Goal: Task Accomplishment & Management: Complete application form

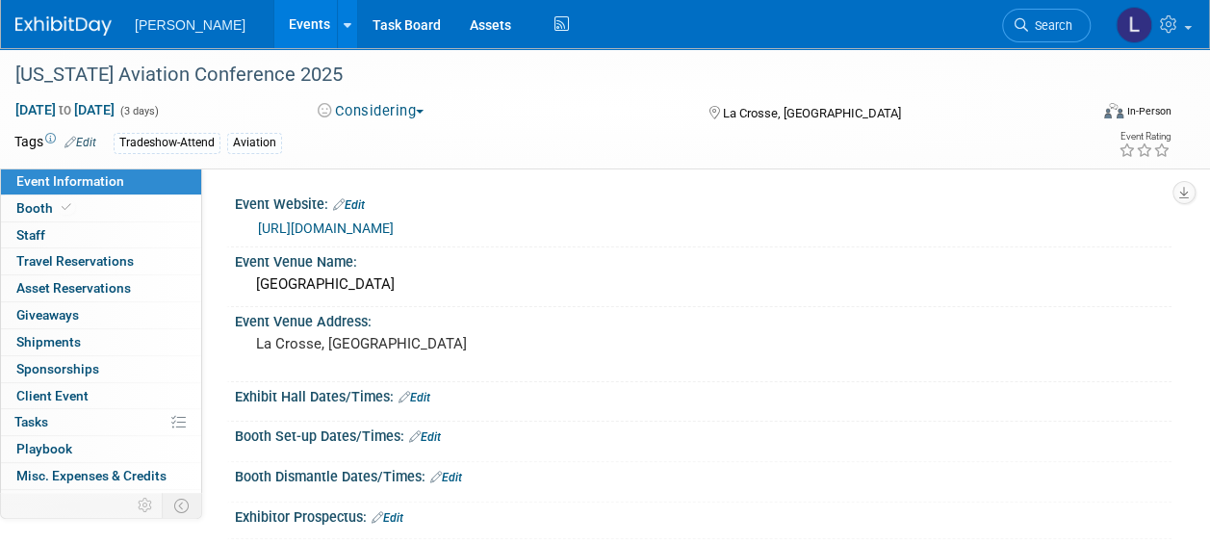
click at [415, 104] on button "Considering" at bounding box center [371, 111] width 120 height 20
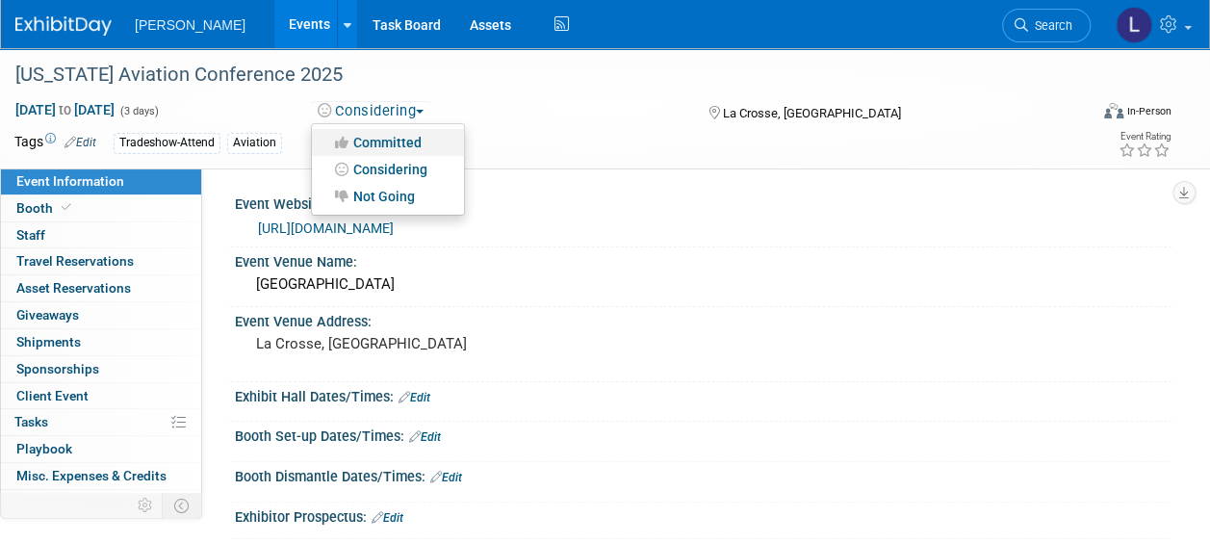
click at [393, 137] on link "Committed" at bounding box center [388, 142] width 152 height 27
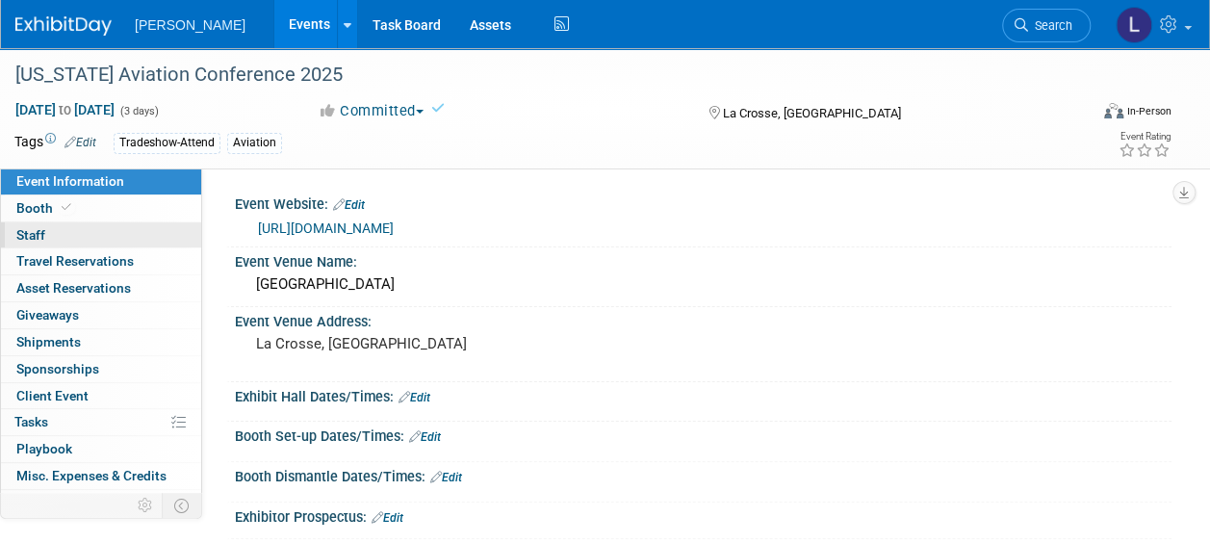
click at [107, 237] on link "0 Staff 0" at bounding box center [101, 235] width 200 height 26
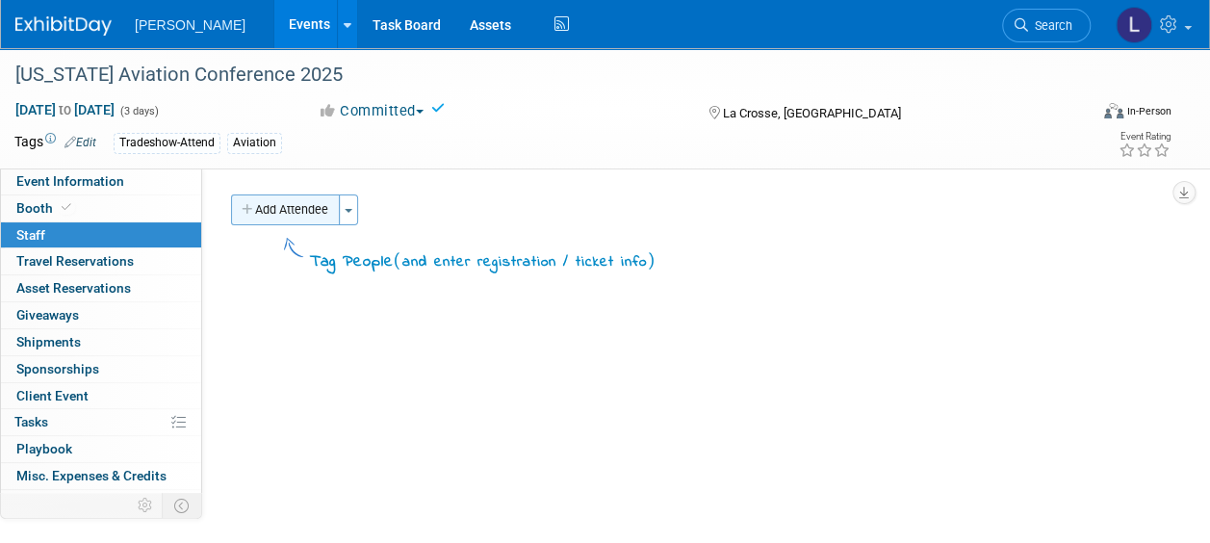
click at [290, 218] on button "Add Attendee" at bounding box center [285, 209] width 109 height 31
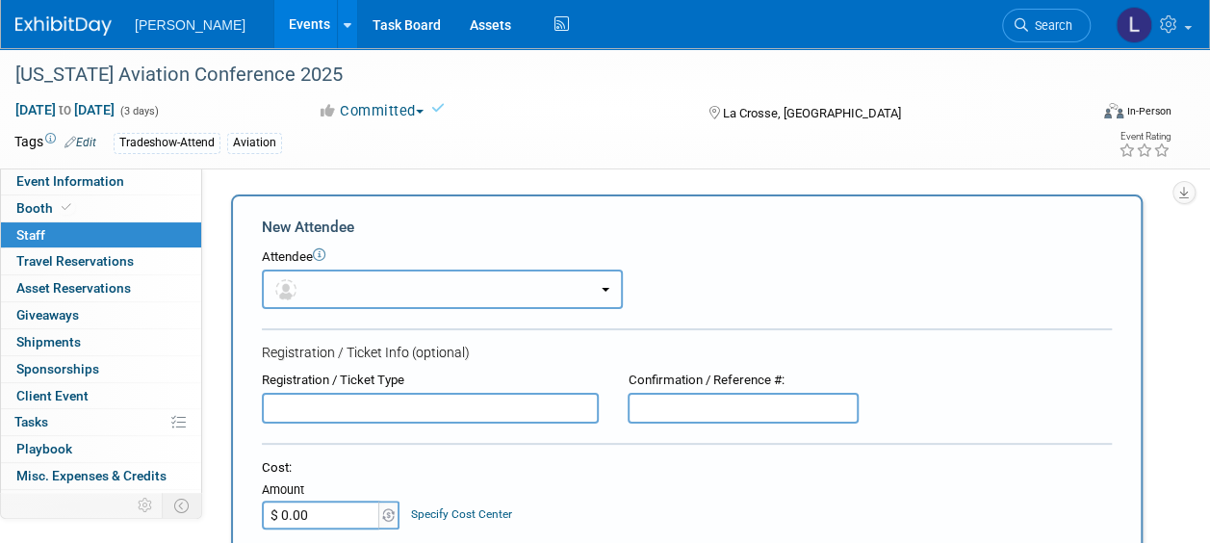
drag, startPoint x: 369, startPoint y: 284, endPoint x: 376, endPoint y: 291, distance: 10.2
click at [371, 284] on button "button" at bounding box center [442, 289] width 361 height 39
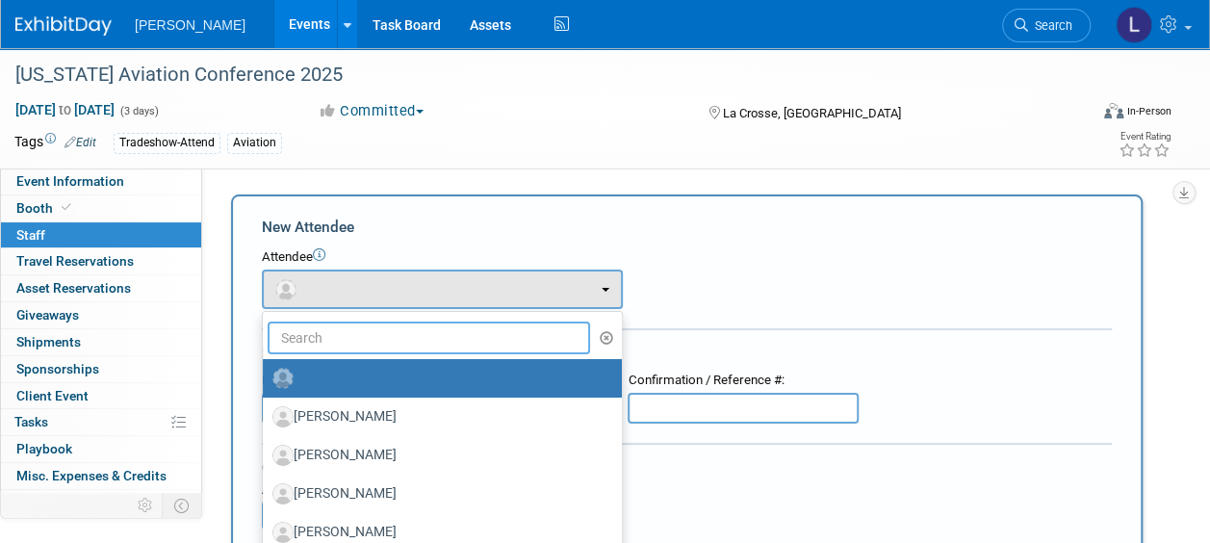
click at [383, 327] on input "text" at bounding box center [429, 337] width 322 height 33
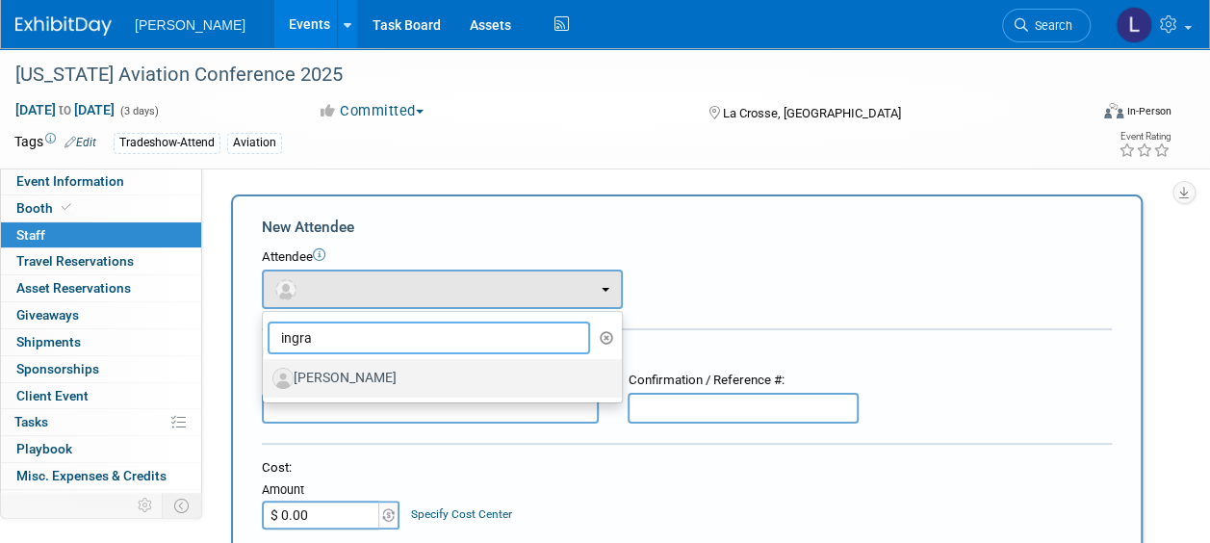
type input "ingra"
click at [383, 372] on label "[PERSON_NAME]" at bounding box center [437, 378] width 330 height 31
click at [266, 372] on input "[PERSON_NAME]" at bounding box center [259, 376] width 13 height 13
select select "6d0b8885-f49e-4363-8390-f07f1675919b"
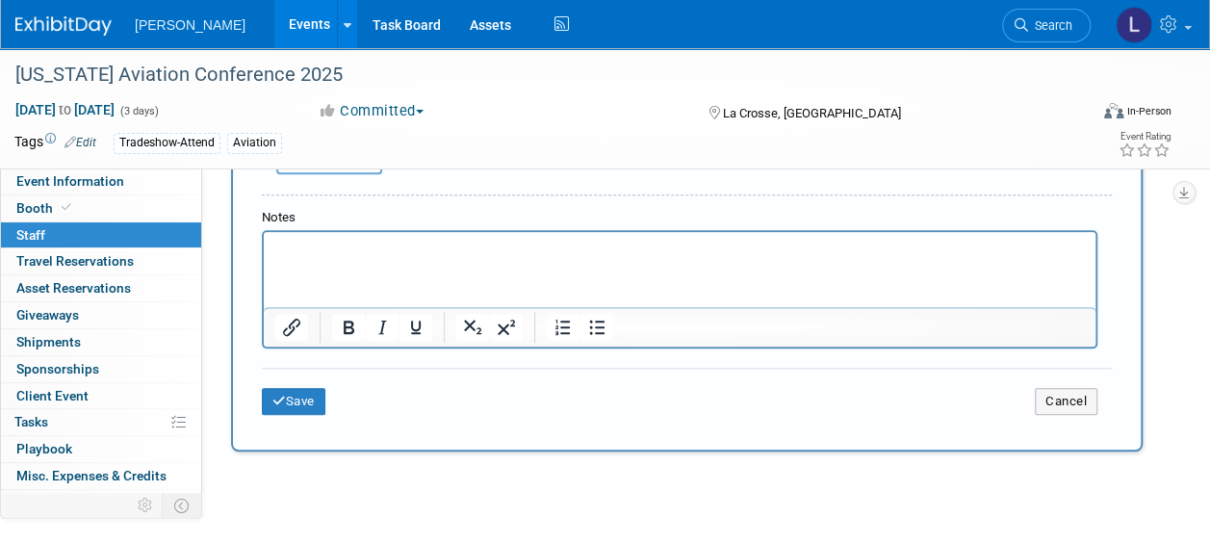
click at [298, 415] on div "Save Cancel" at bounding box center [687, 399] width 850 height 62
click at [298, 400] on button "Save" at bounding box center [294, 401] width 64 height 27
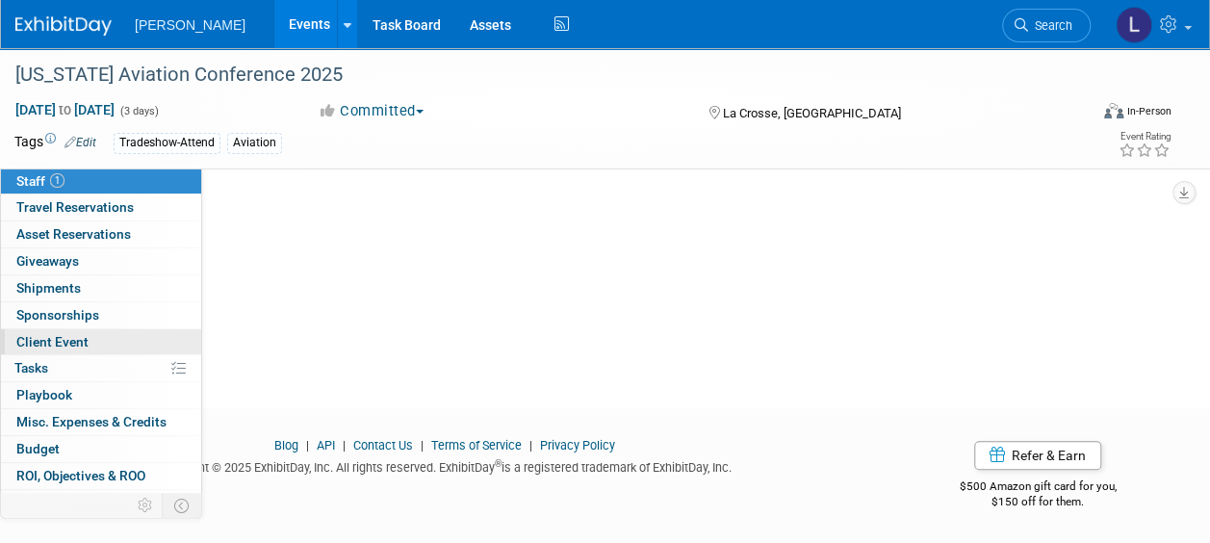
scroll to position [98, 0]
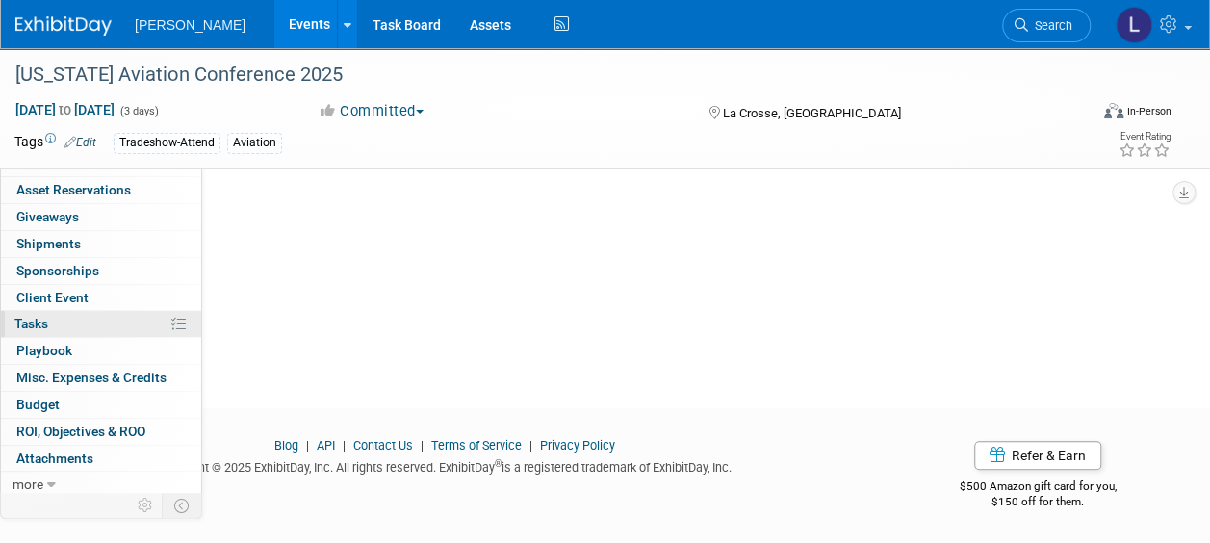
click at [61, 323] on link "0% Tasks 0%" at bounding box center [101, 324] width 200 height 26
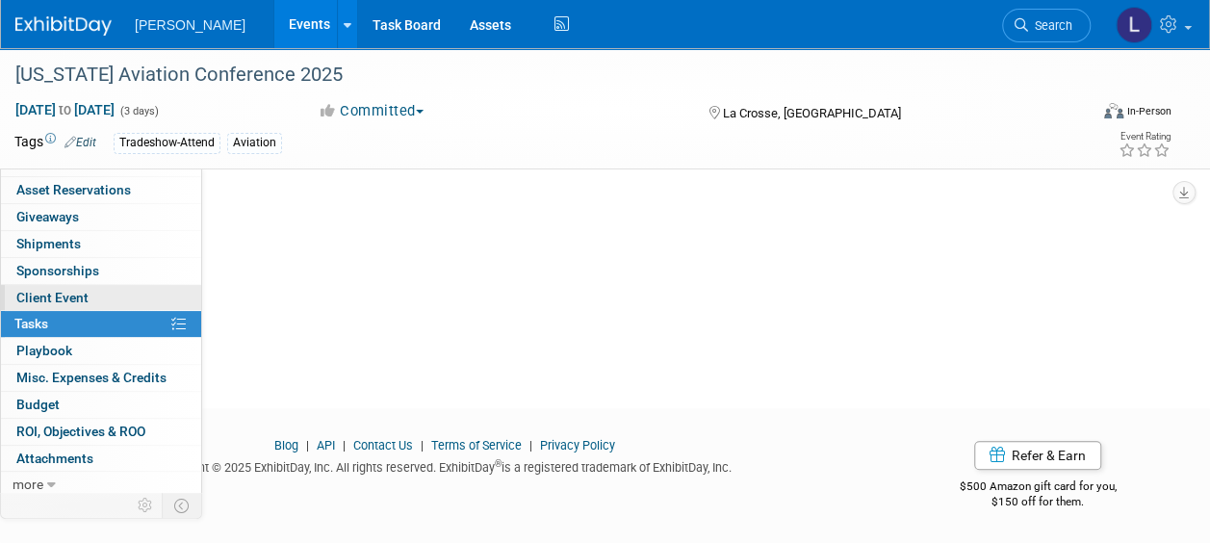
scroll to position [0, 0]
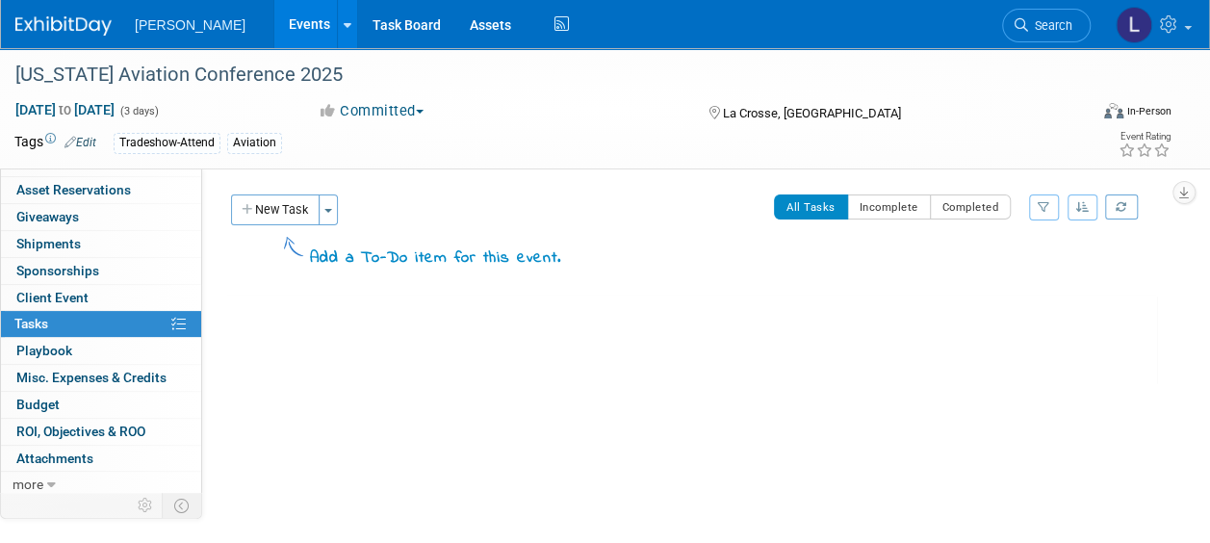
click at [281, 209] on button "New Task" at bounding box center [275, 209] width 89 height 31
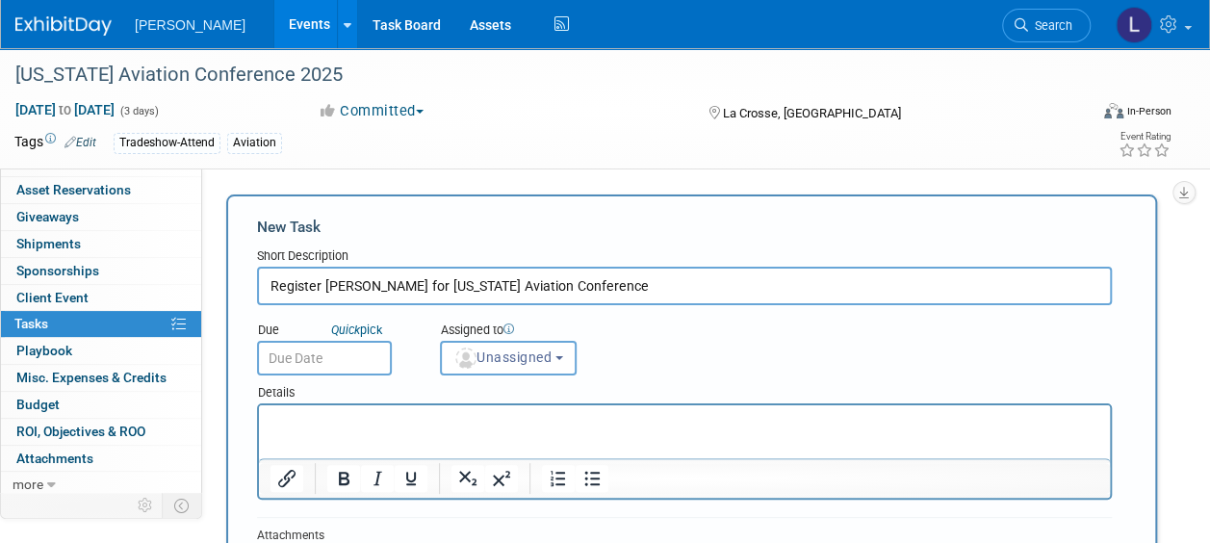
type input "Register JD Ingram for Wisconsin Aviation Conference"
click at [319, 364] on input "text" at bounding box center [324, 358] width 135 height 35
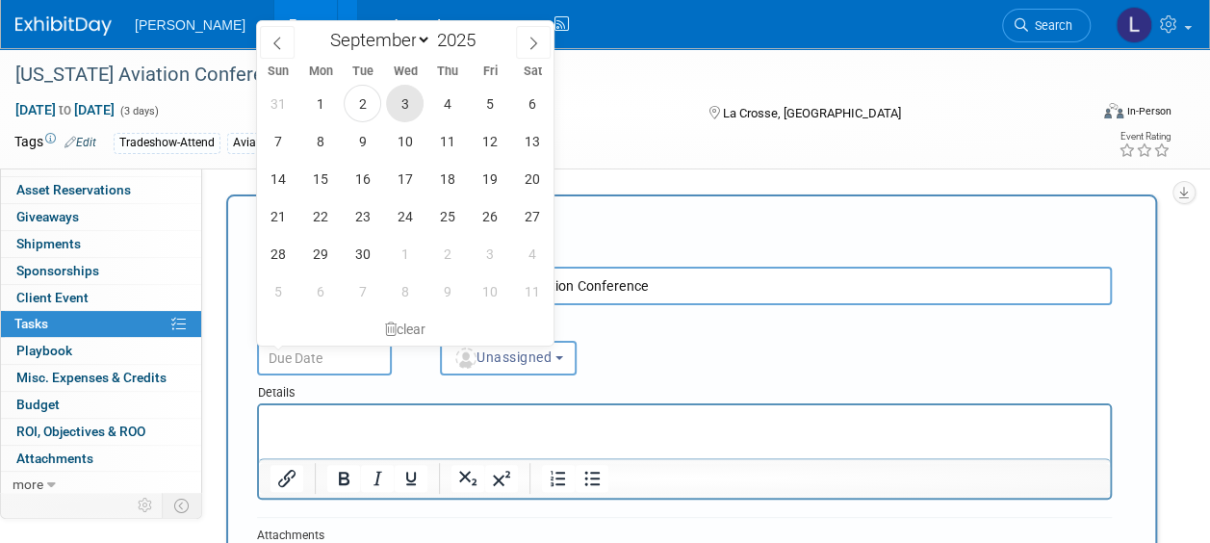
click at [405, 90] on span "3" at bounding box center [405, 104] width 38 height 38
type input "[DATE]"
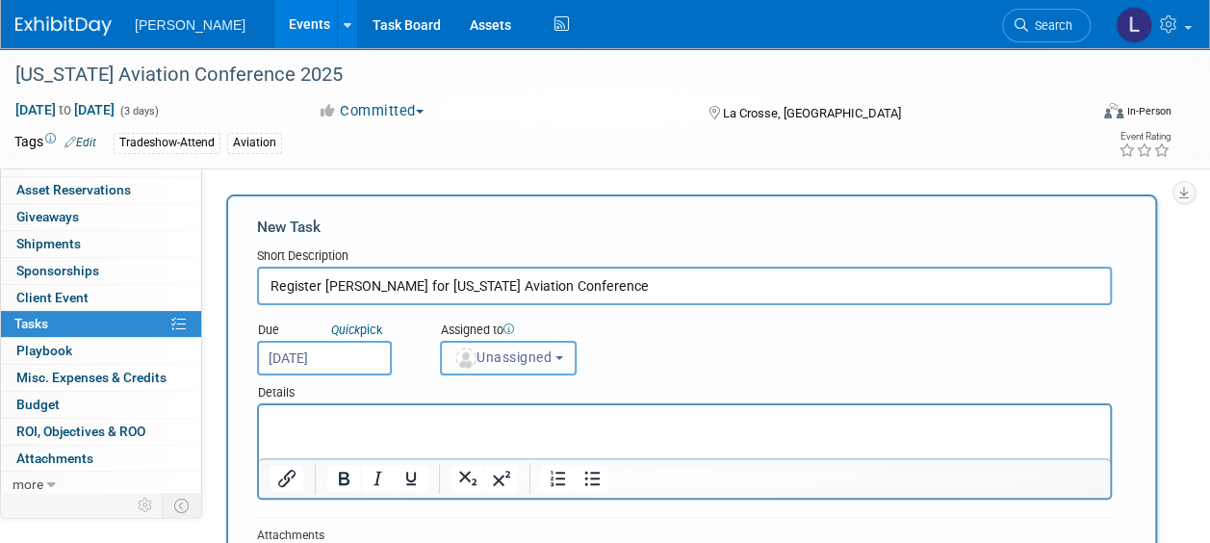
click at [510, 360] on span "Unassigned" at bounding box center [502, 356] width 98 height 15
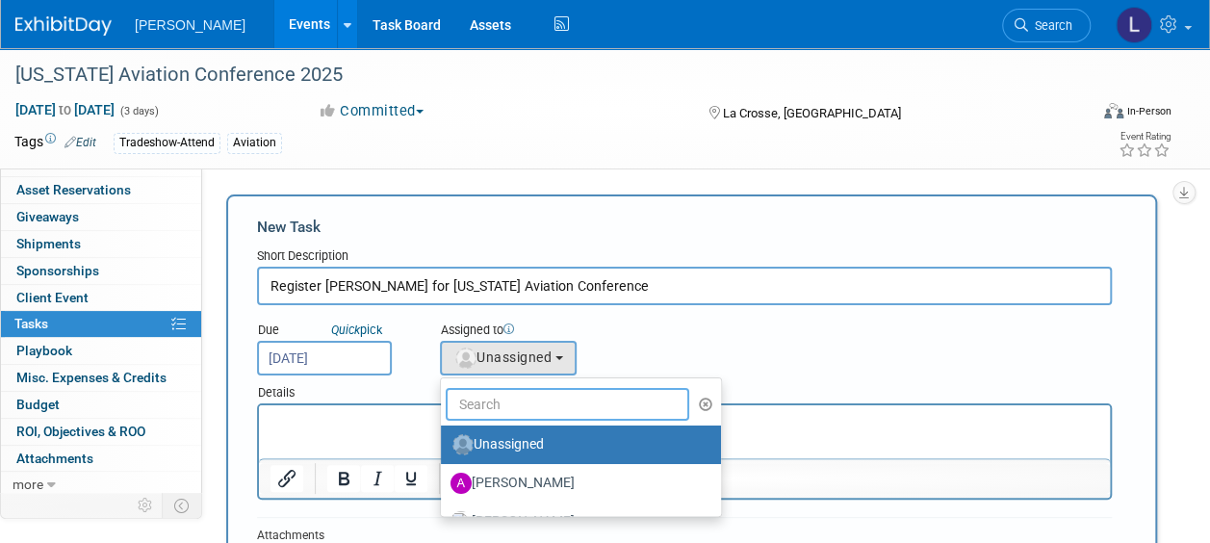
click at [503, 393] on input "text" at bounding box center [568, 404] width 244 height 33
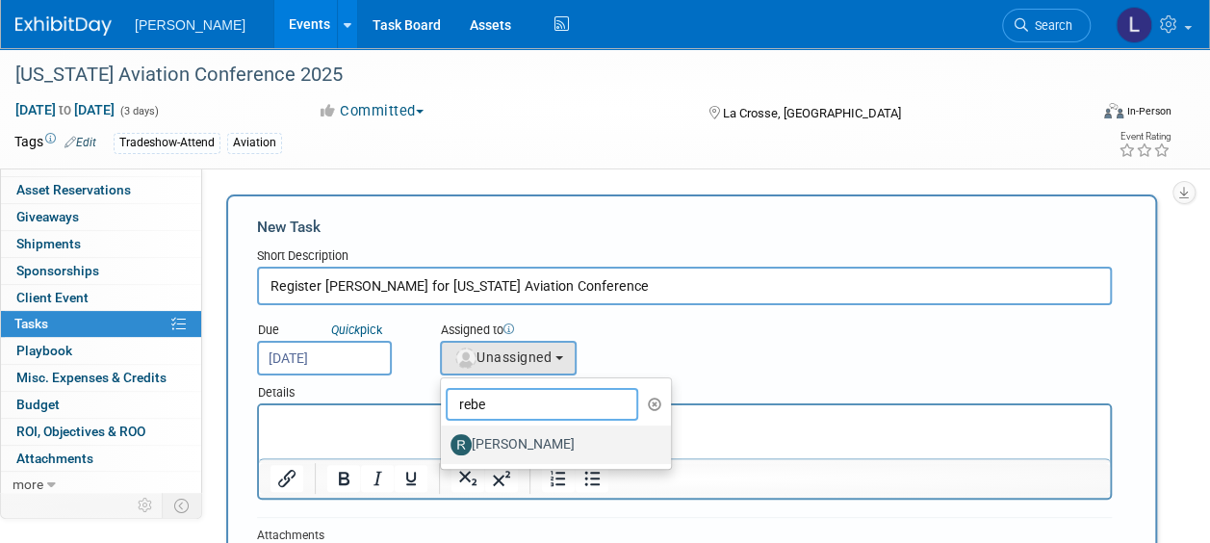
type input "rebe"
click at [508, 429] on label "[PERSON_NAME]" at bounding box center [550, 444] width 201 height 31
click at [444, 436] on input "[PERSON_NAME]" at bounding box center [437, 442] width 13 height 13
select select "844a177d-a181-44ff-a72a-5731d68e4351"
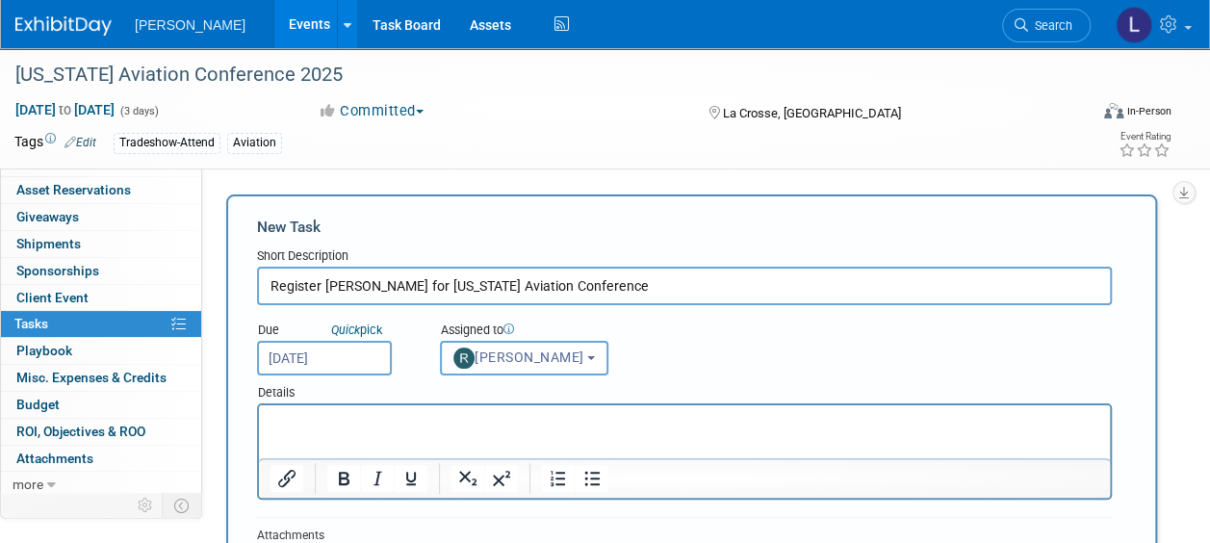
scroll to position [385, 0]
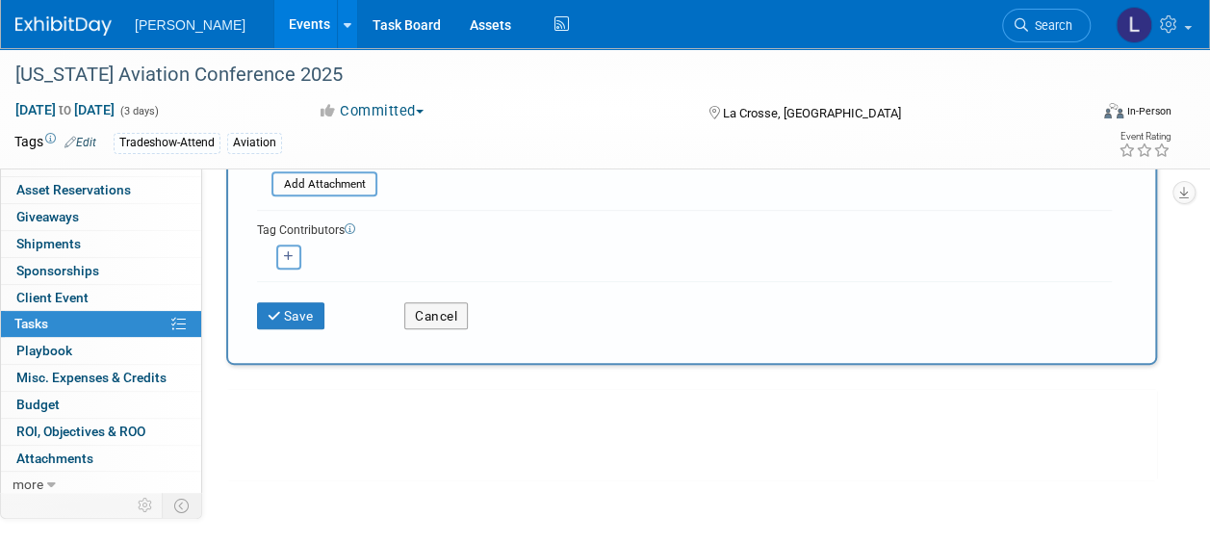
click at [301, 244] on div "<img src="https://www.exhibitday.com/Images/Unassigned-User-Icon.png" style="wi…" at bounding box center [288, 256] width 63 height 25
click at [295, 250] on button "button" at bounding box center [288, 256] width 25 height 25
select select
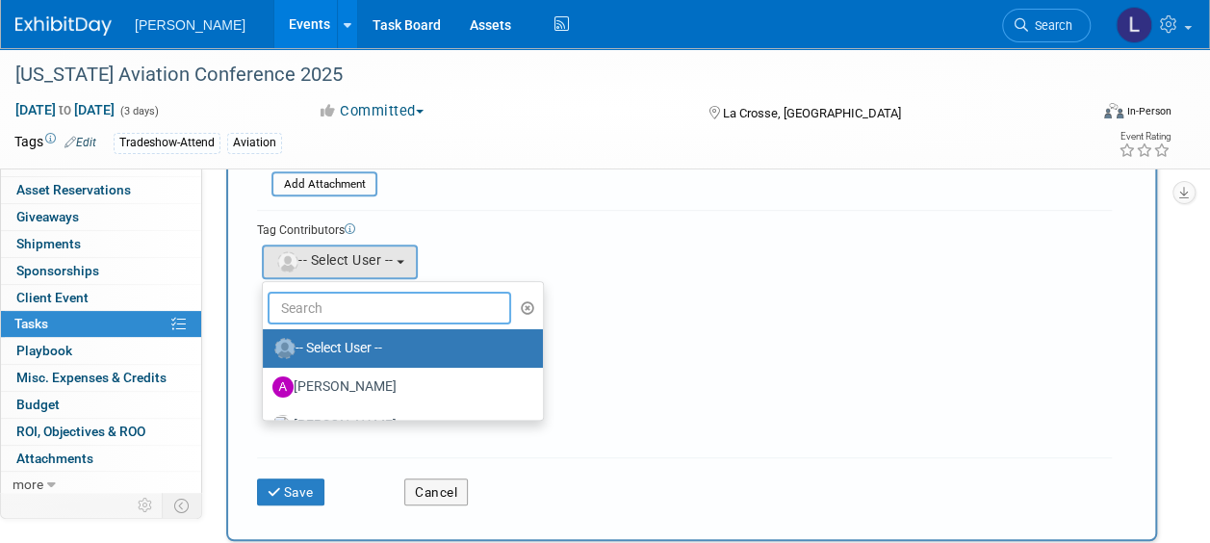
click at [304, 314] on input "text" at bounding box center [390, 308] width 244 height 33
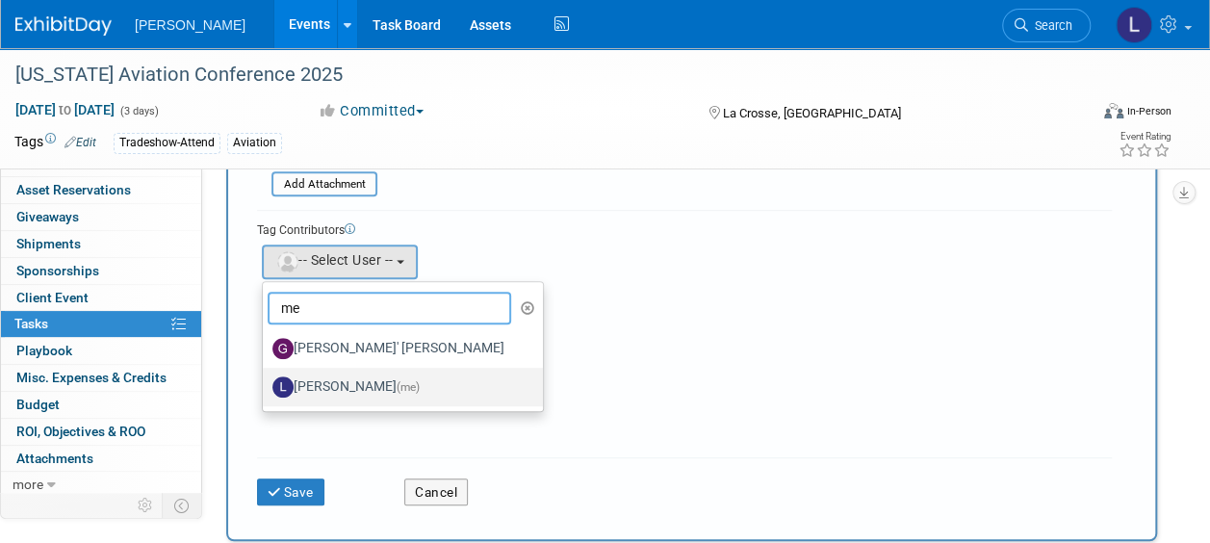
type input "me"
click at [310, 390] on label "[PERSON_NAME] (me)" at bounding box center [397, 387] width 251 height 31
click at [266, 390] on input "[PERSON_NAME] (me)" at bounding box center [259, 384] width 13 height 13
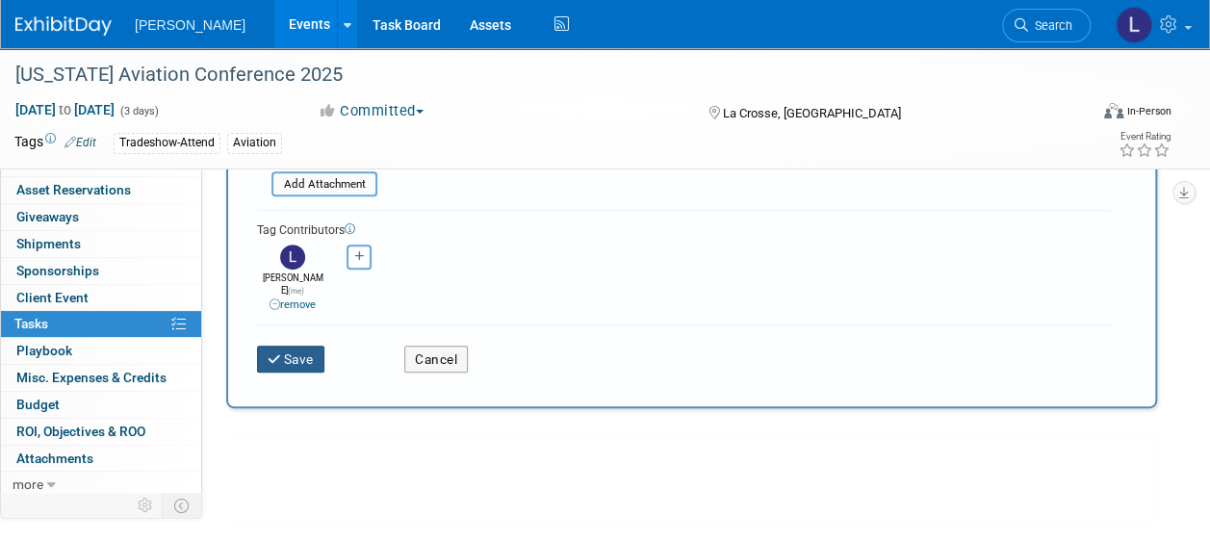
click at [293, 346] on button "Save" at bounding box center [290, 359] width 67 height 27
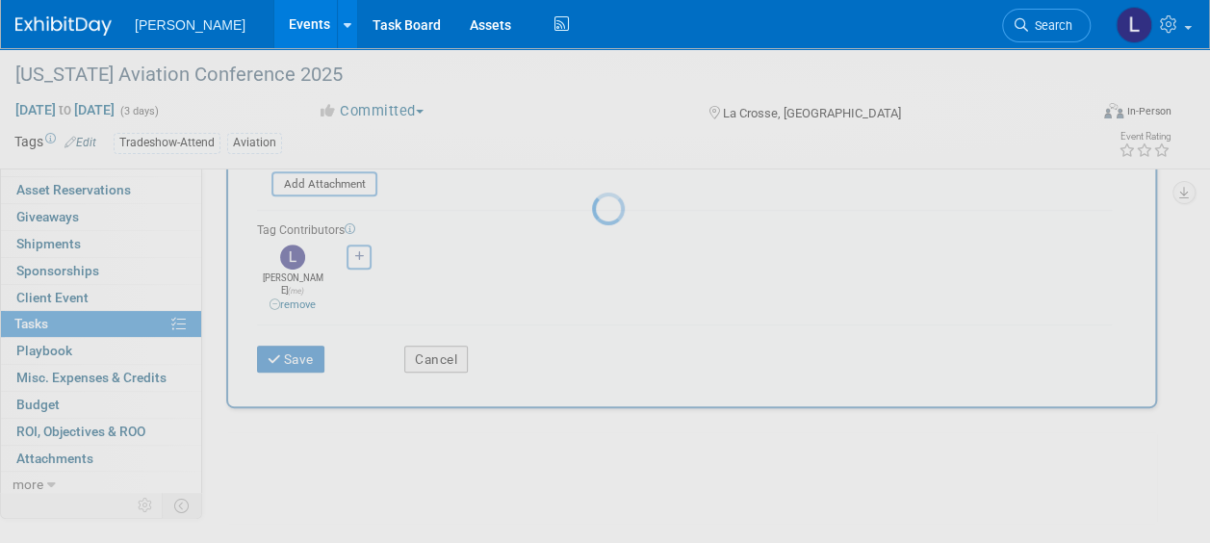
scroll to position [88, 0]
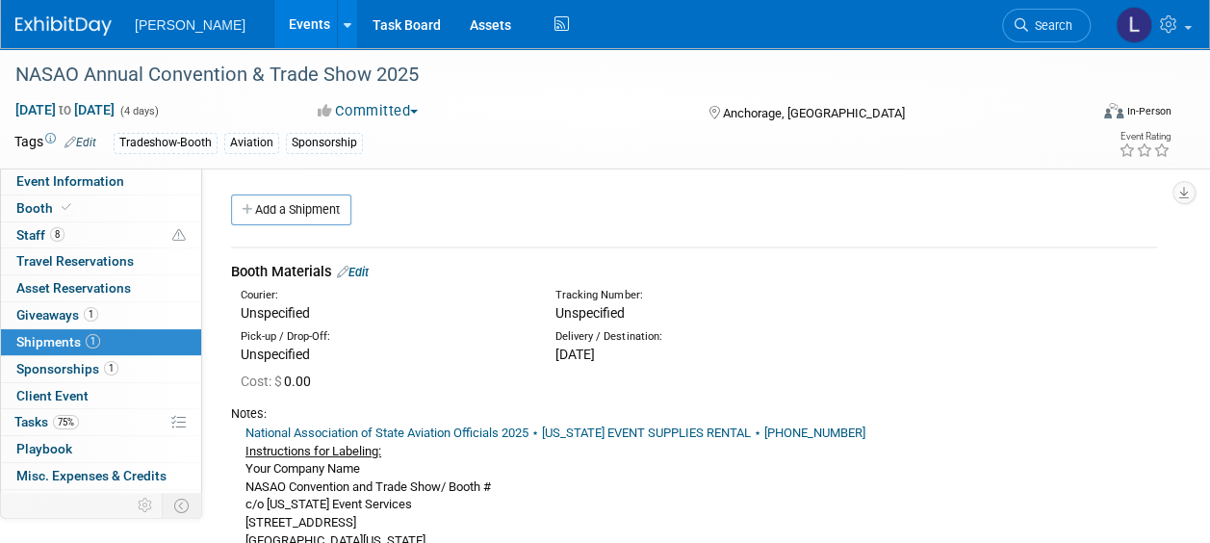
click at [274, 31] on link "Events" at bounding box center [309, 24] width 70 height 48
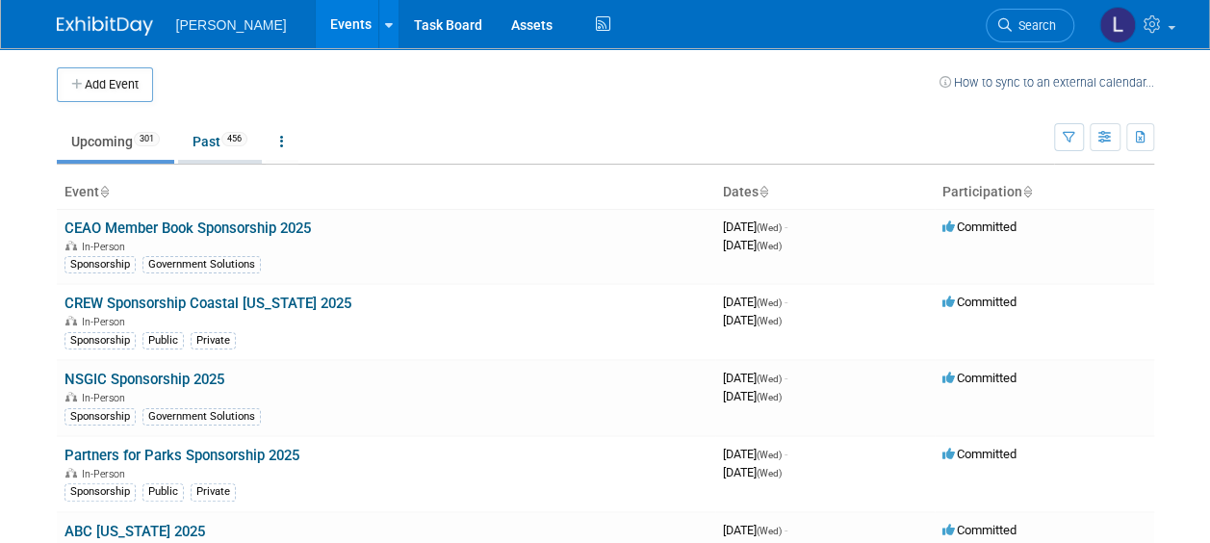
click at [206, 132] on link "Past 456" at bounding box center [220, 141] width 84 height 37
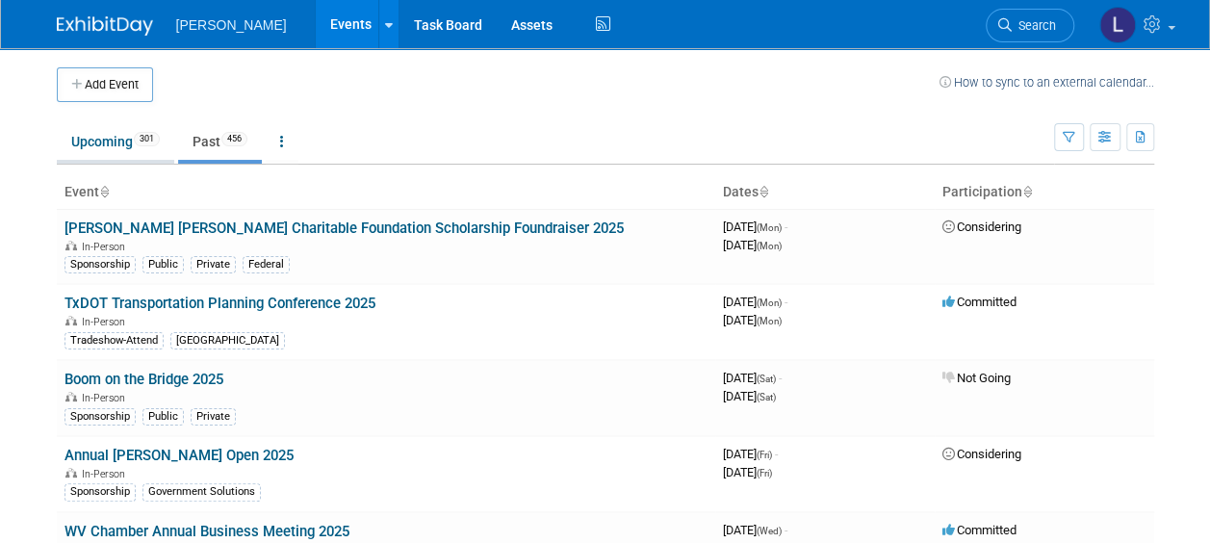
click at [114, 162] on li "Upcoming 301" at bounding box center [115, 143] width 117 height 40
click at [100, 138] on link "Upcoming 301" at bounding box center [115, 141] width 117 height 37
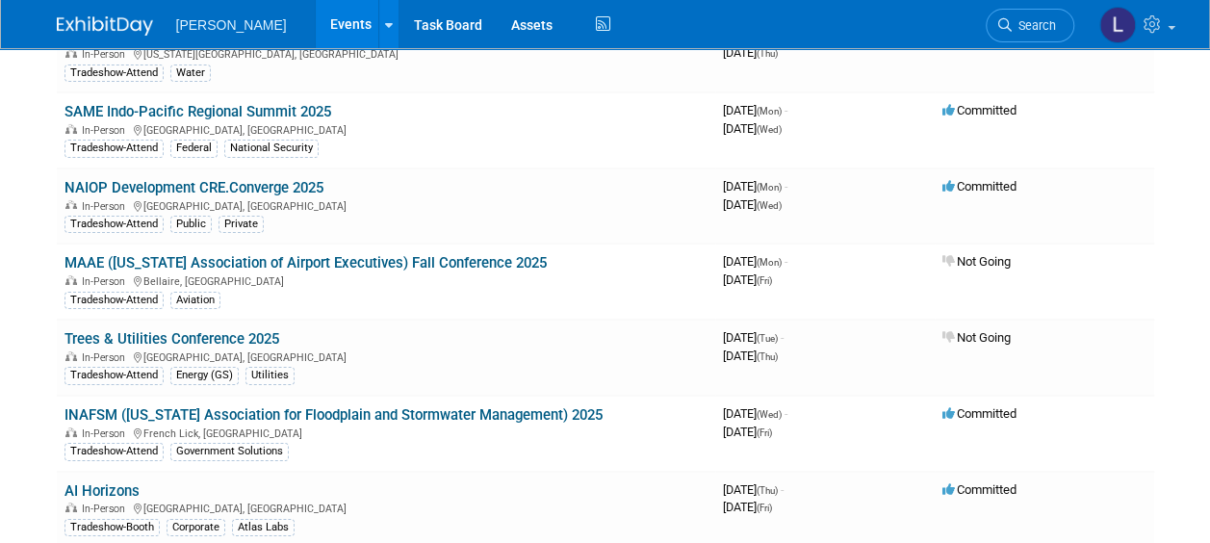
scroll to position [10675, 0]
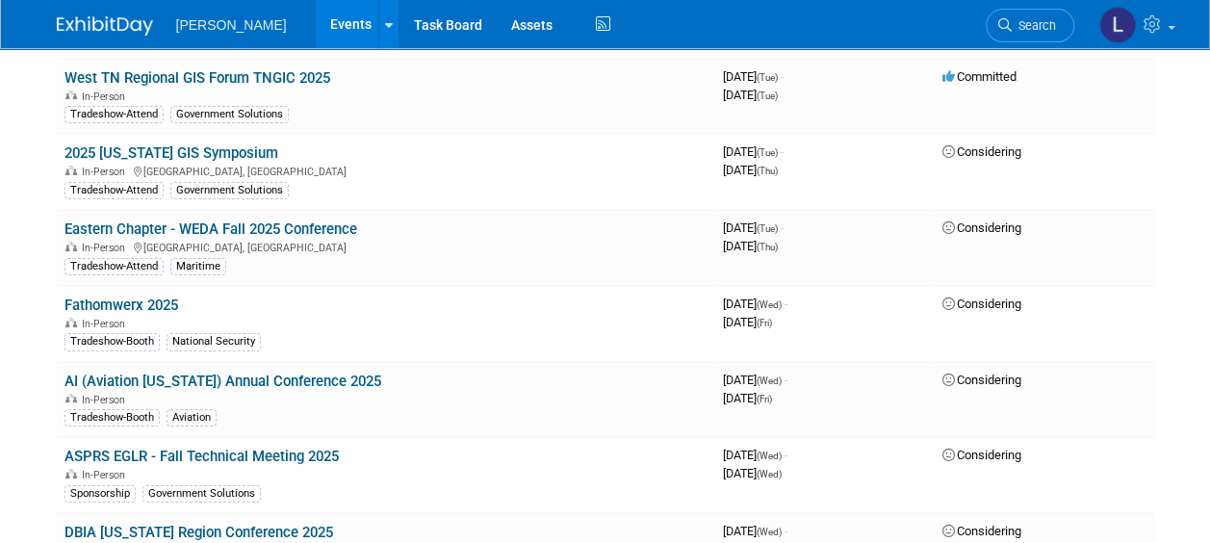
drag, startPoint x: 193, startPoint y: 270, endPoint x: 191, endPoint y: 321, distance: 50.1
click at [193, 372] on link "AI (Aviation [US_STATE]) Annual Conference 2025" at bounding box center [222, 380] width 317 height 17
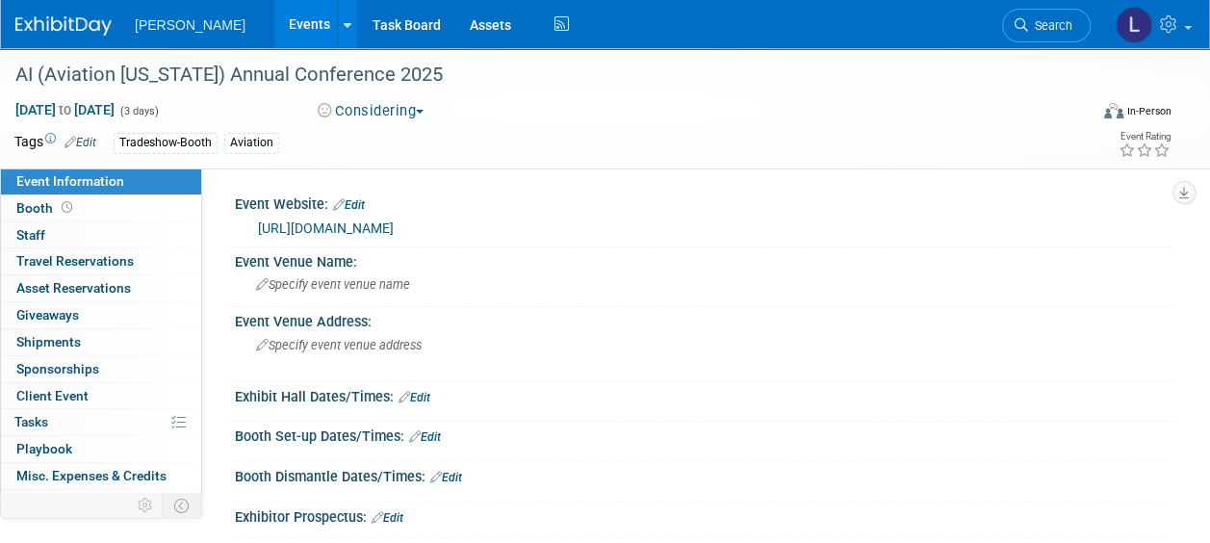
click at [393, 102] on button "Considering" at bounding box center [371, 111] width 120 height 20
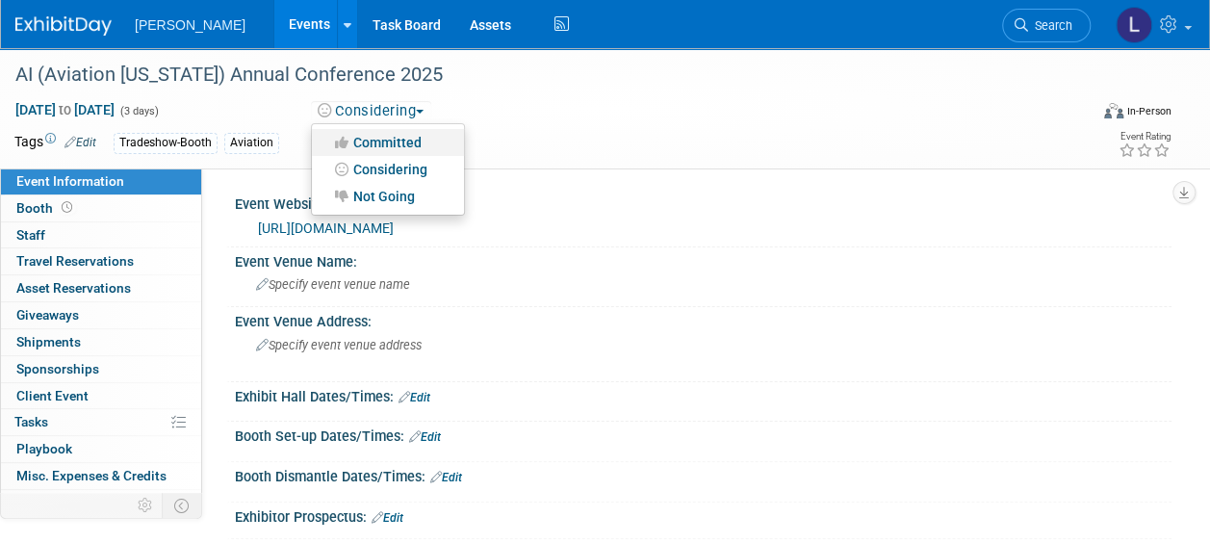
click at [397, 139] on link "Committed" at bounding box center [388, 142] width 152 height 27
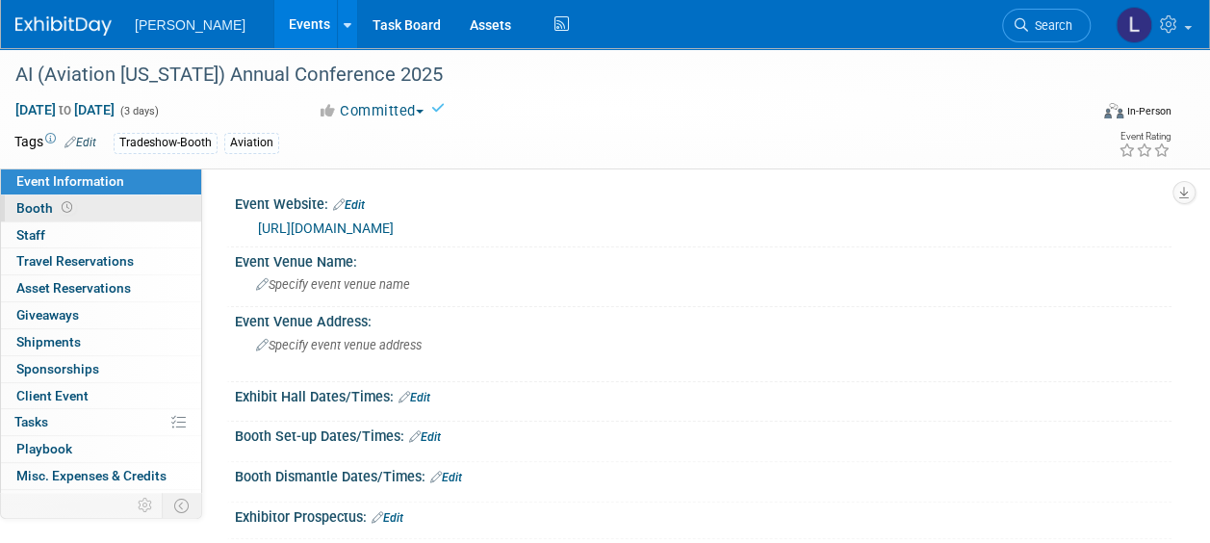
click at [86, 210] on link "Booth" at bounding box center [101, 208] width 200 height 26
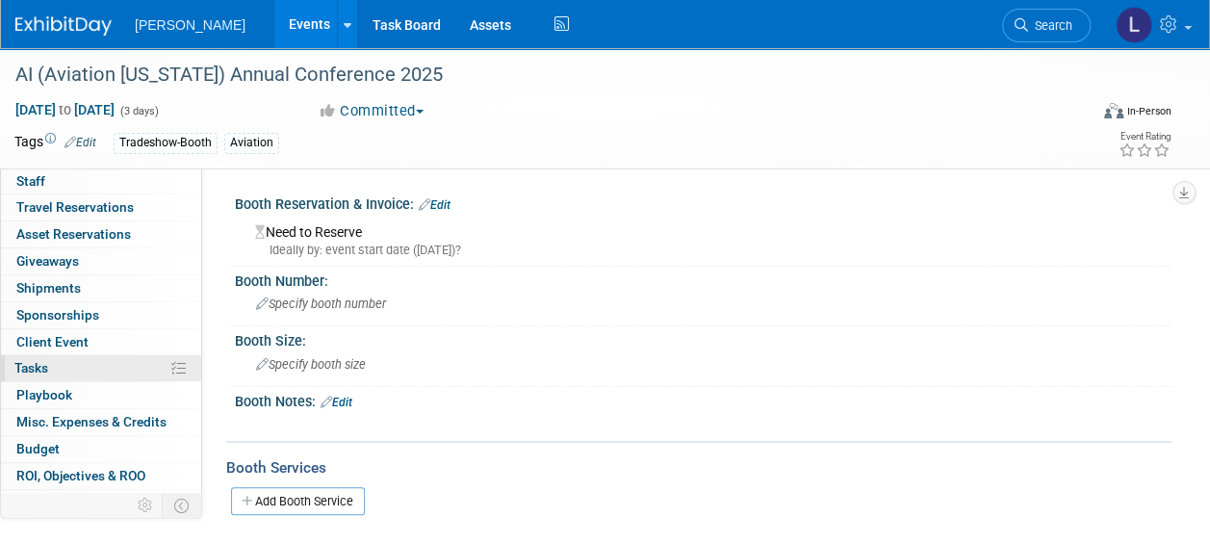
scroll to position [98, 0]
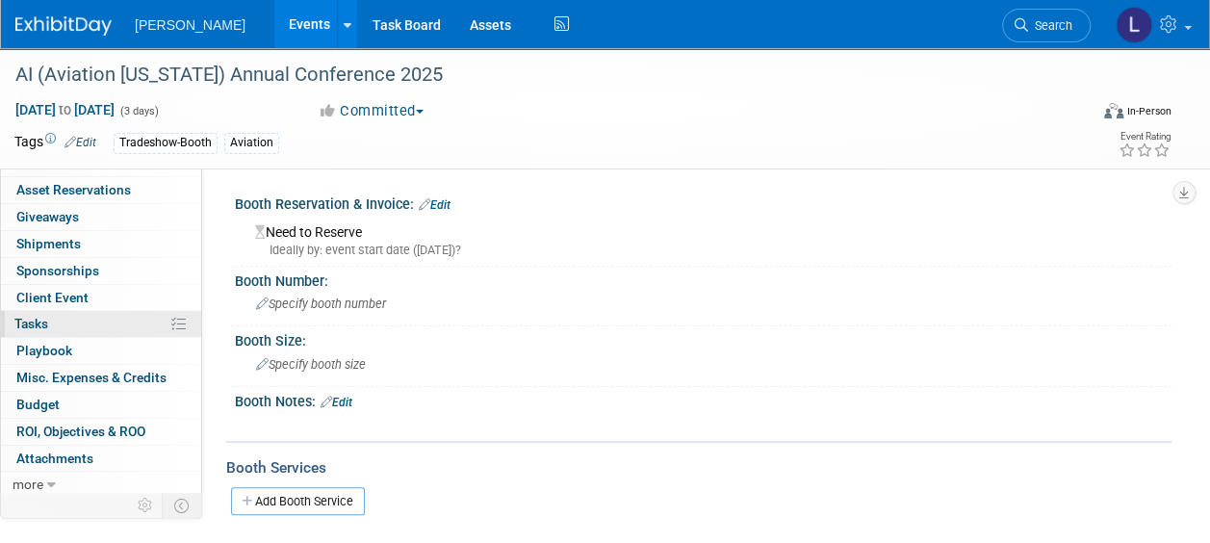
click at [75, 323] on link "0% Tasks 0%" at bounding box center [101, 324] width 200 height 26
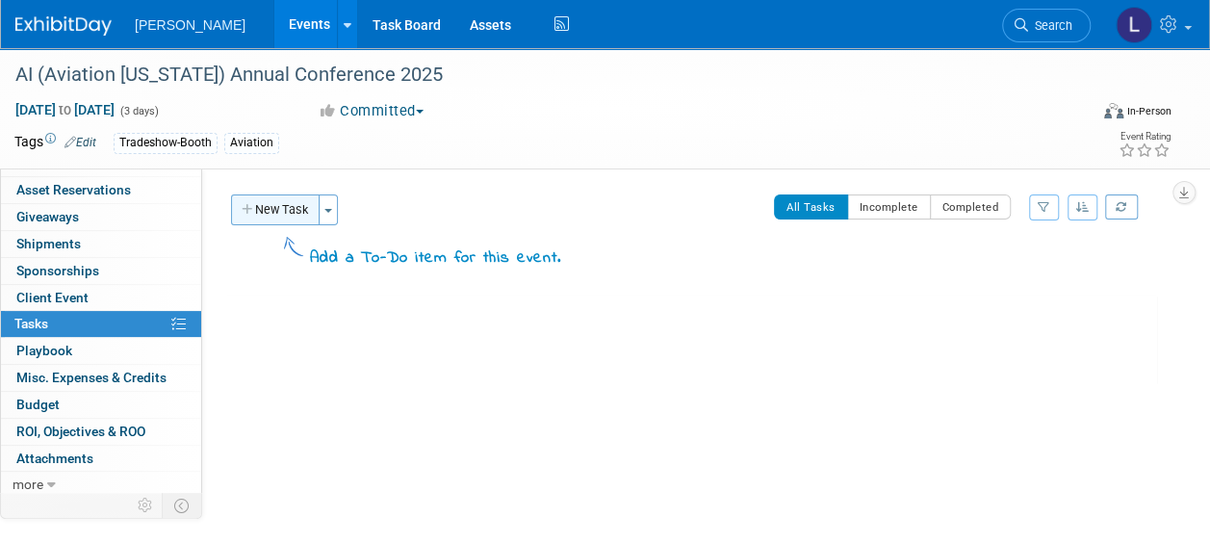
click at [293, 204] on button "New Task" at bounding box center [275, 209] width 89 height 31
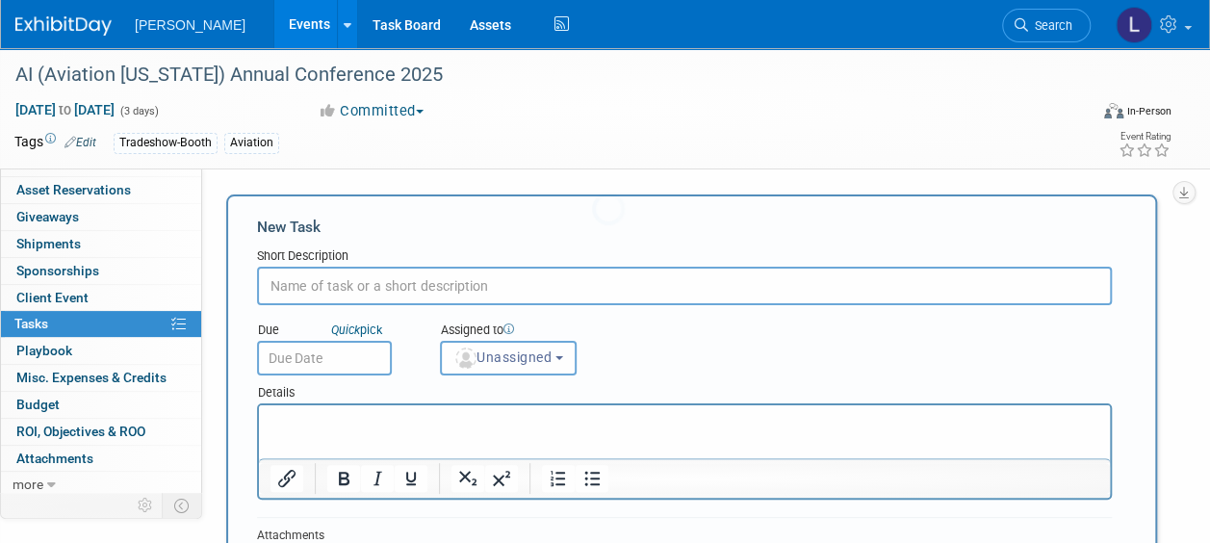
scroll to position [0, 0]
type input "Reserve booth for Aviation [US_STATE] Conference"
click at [304, 356] on input "text" at bounding box center [324, 358] width 135 height 35
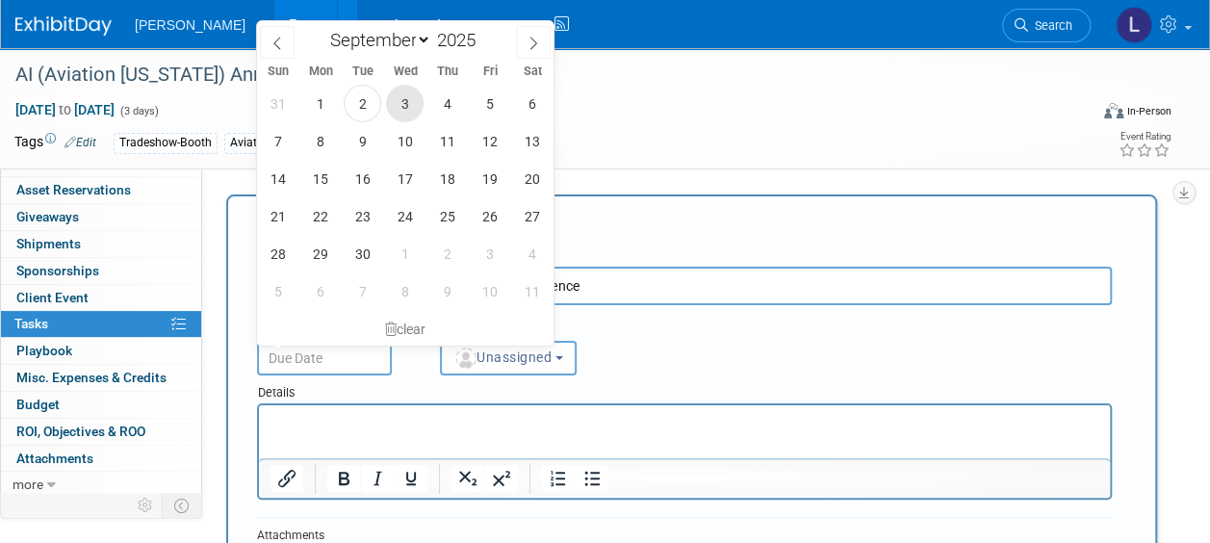
click at [416, 104] on span "3" at bounding box center [405, 104] width 38 height 38
type input "[DATE]"
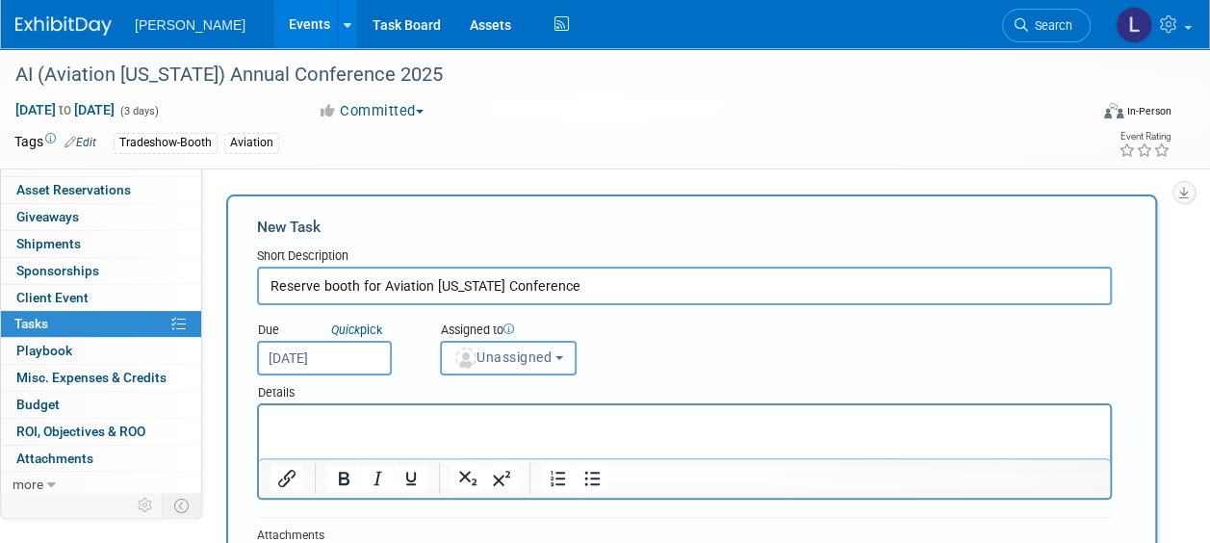
click at [513, 368] on button "Unassigned" at bounding box center [508, 358] width 137 height 35
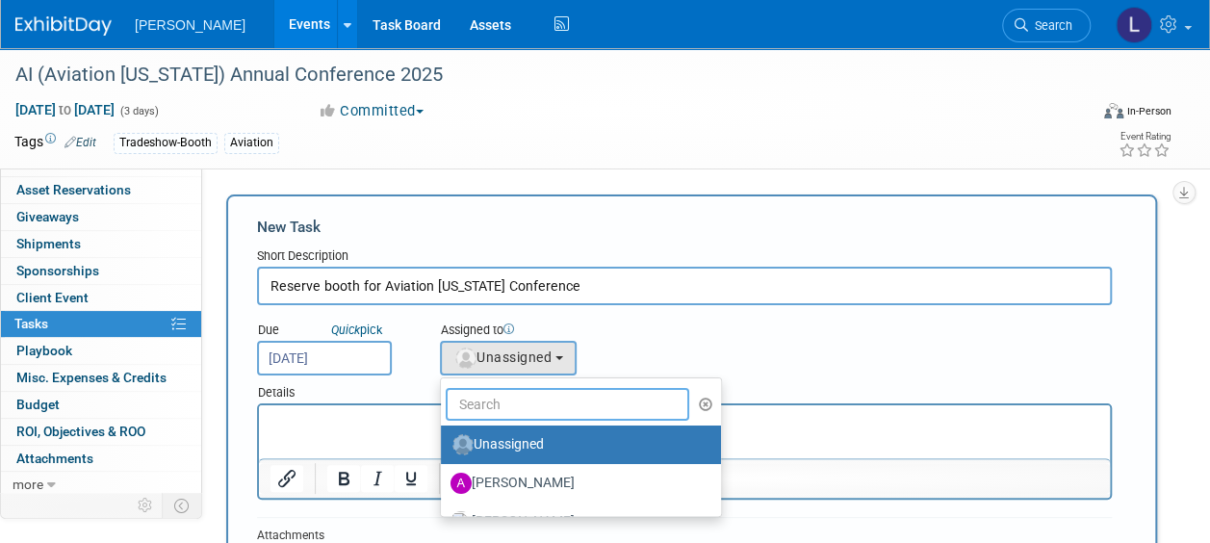
click at [502, 388] on input "text" at bounding box center [568, 404] width 244 height 33
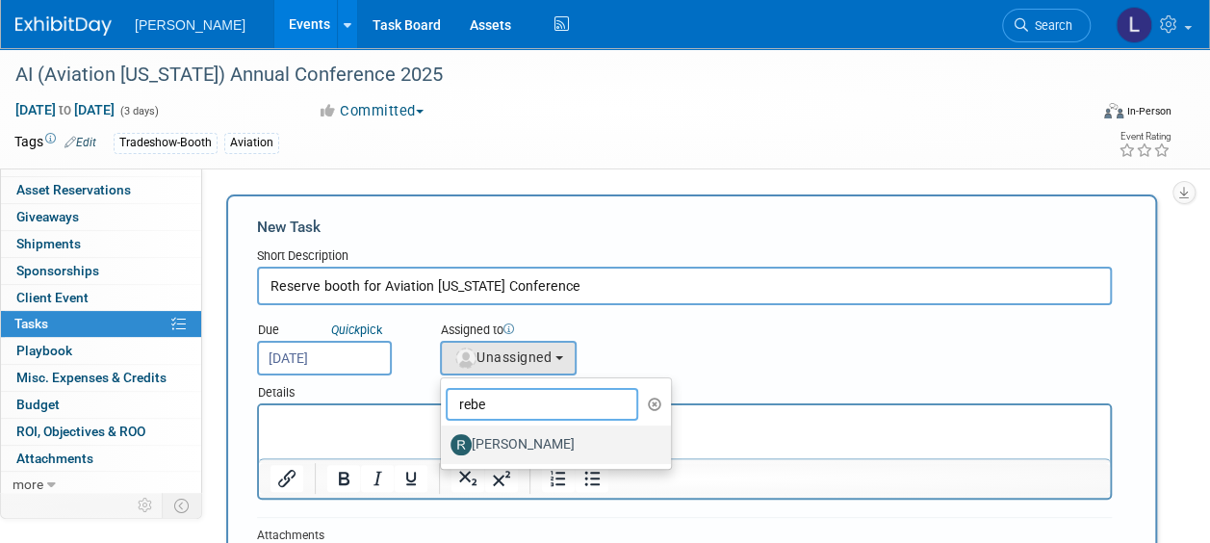
type input "rebe"
drag, startPoint x: 505, startPoint y: 445, endPoint x: 274, endPoint y: 10, distance: 492.6
click at [505, 445] on label "[PERSON_NAME]" at bounding box center [550, 444] width 201 height 31
click at [444, 445] on input "[PERSON_NAME]" at bounding box center [437, 442] width 13 height 13
select select "844a177d-a181-44ff-a72a-5731d68e4351"
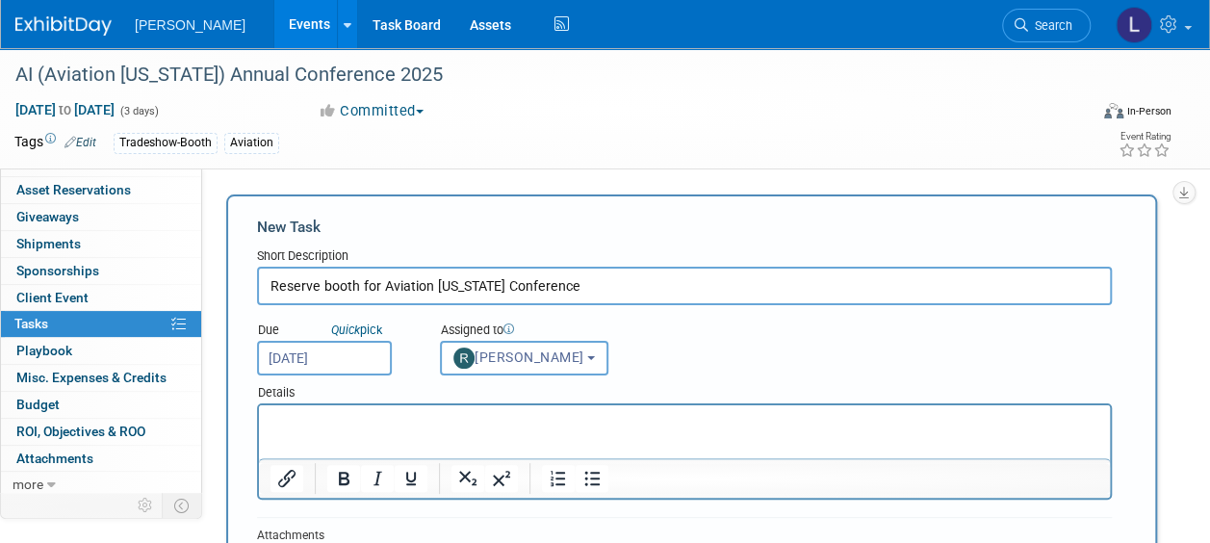
scroll to position [289, 0]
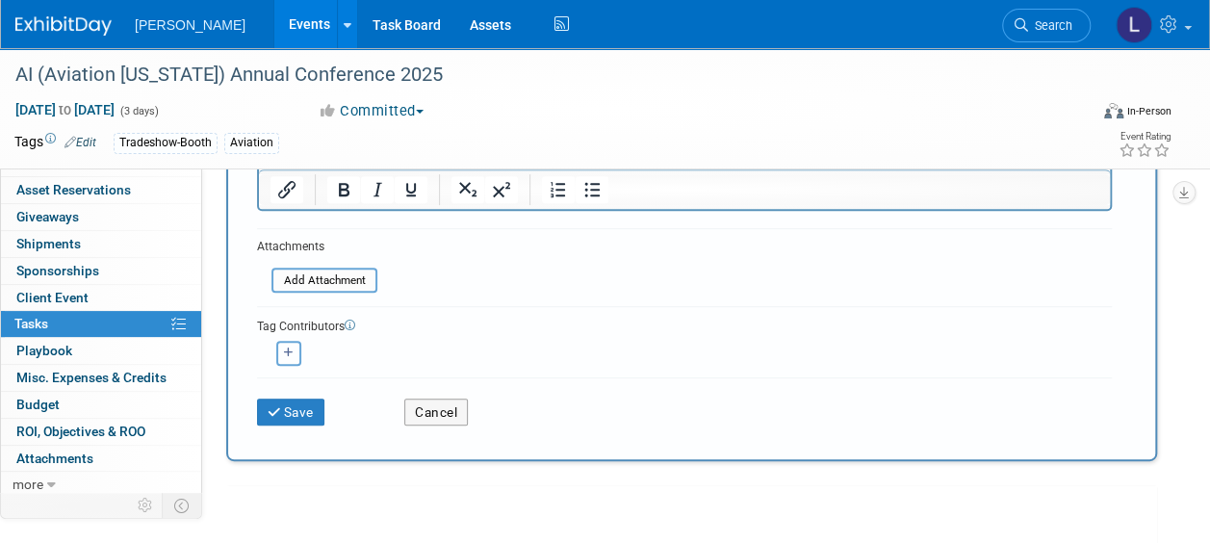
click at [287, 347] on icon "button" at bounding box center [289, 352] width 10 height 11
select select
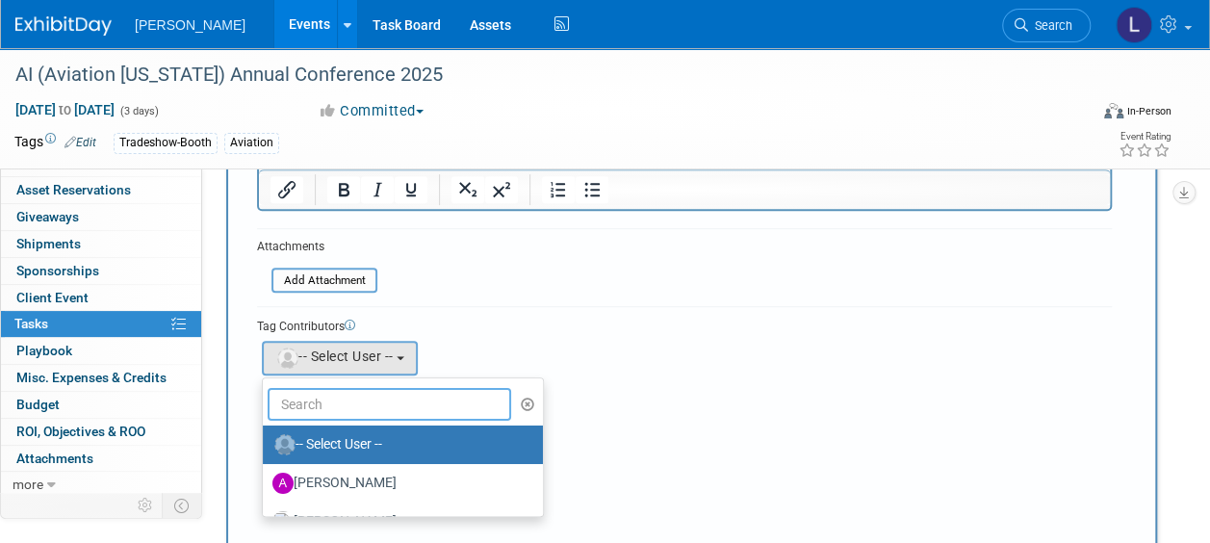
click at [319, 409] on input "text" at bounding box center [390, 404] width 244 height 33
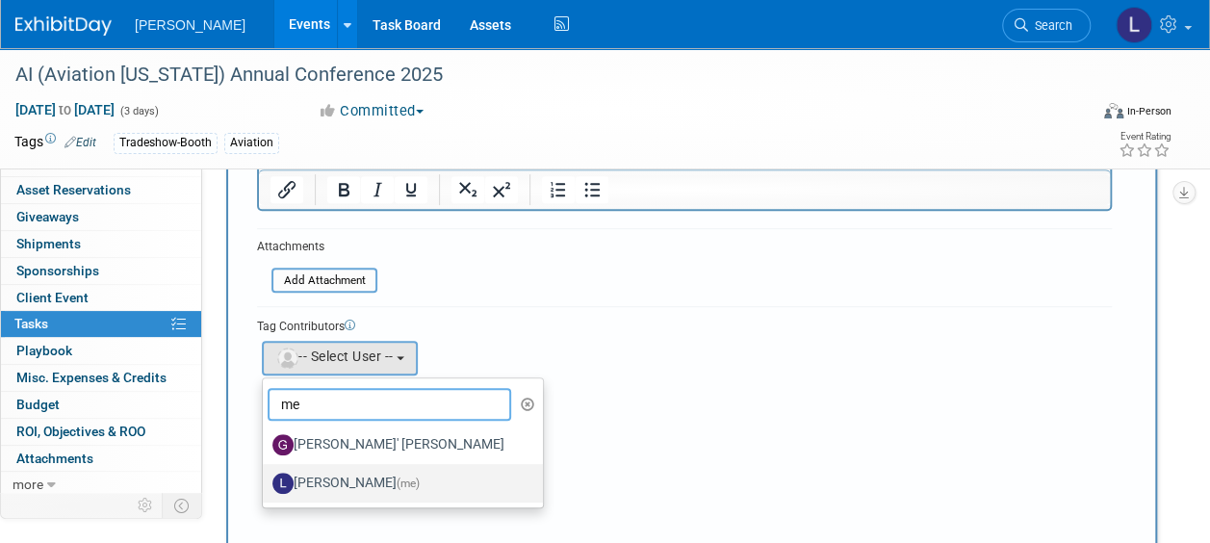
type input "me"
click at [324, 477] on label "[PERSON_NAME] (me)" at bounding box center [397, 483] width 251 height 31
click at [266, 477] on input "[PERSON_NAME] (me)" at bounding box center [259, 481] width 13 height 13
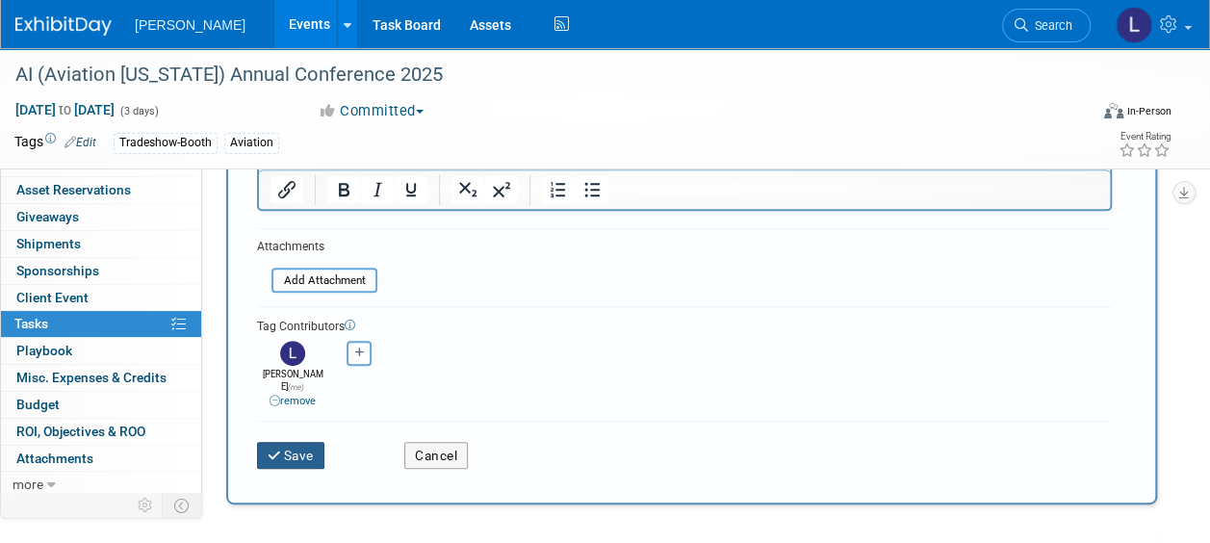
click at [298, 442] on button "Save" at bounding box center [290, 455] width 67 height 27
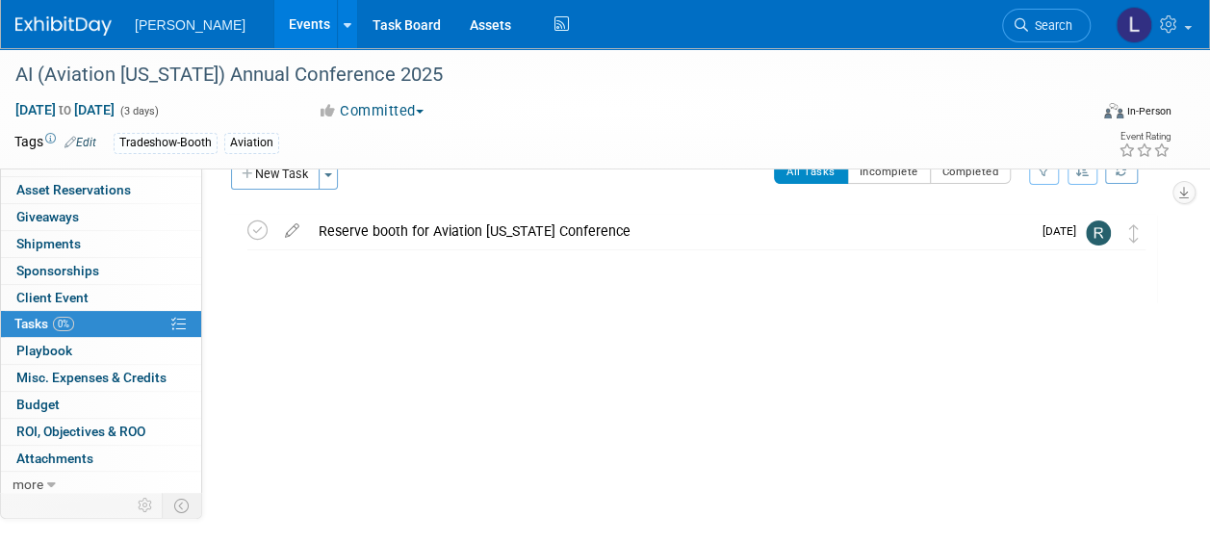
scroll to position [0, 0]
